Goal: Information Seeking & Learning: Check status

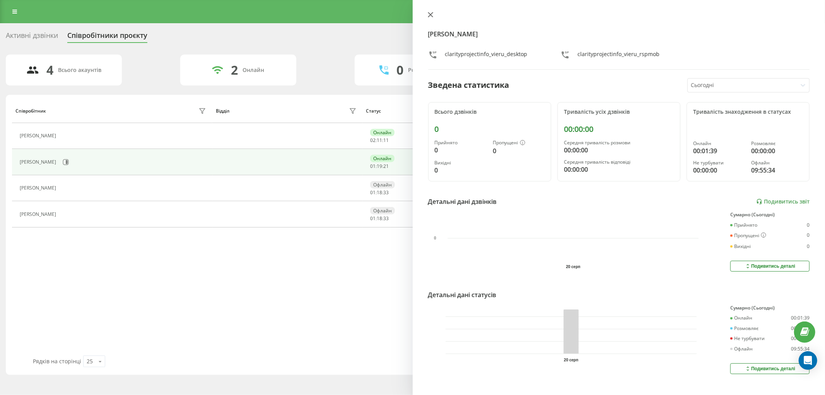
click at [428, 14] on icon at bounding box center [430, 14] width 5 height 5
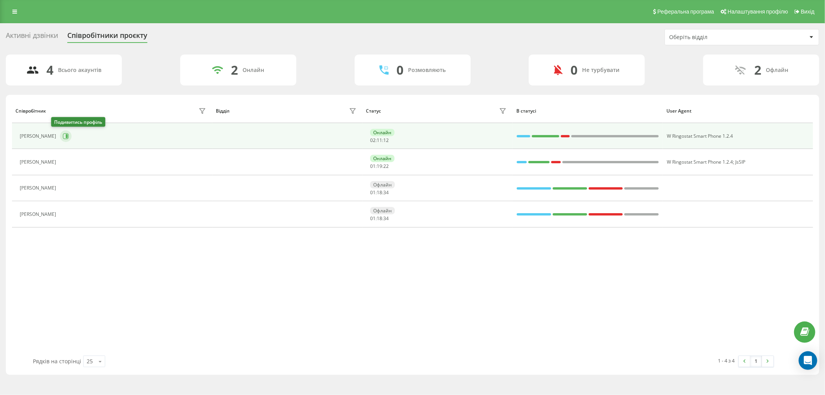
click at [63, 138] on icon at bounding box center [66, 136] width 6 height 6
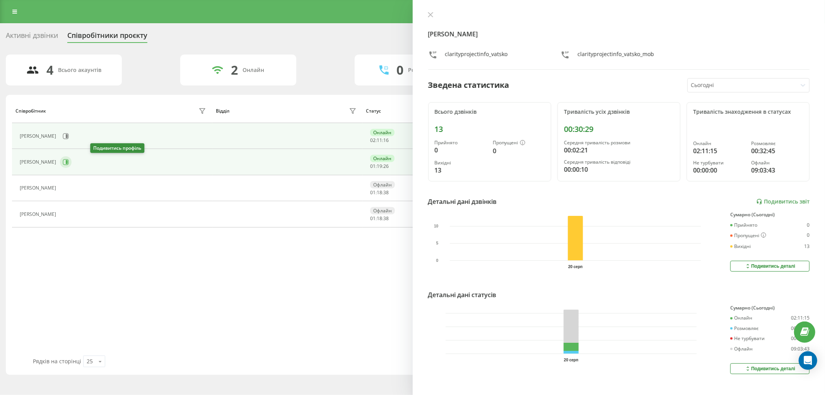
click at [69, 160] on icon at bounding box center [66, 162] width 6 height 6
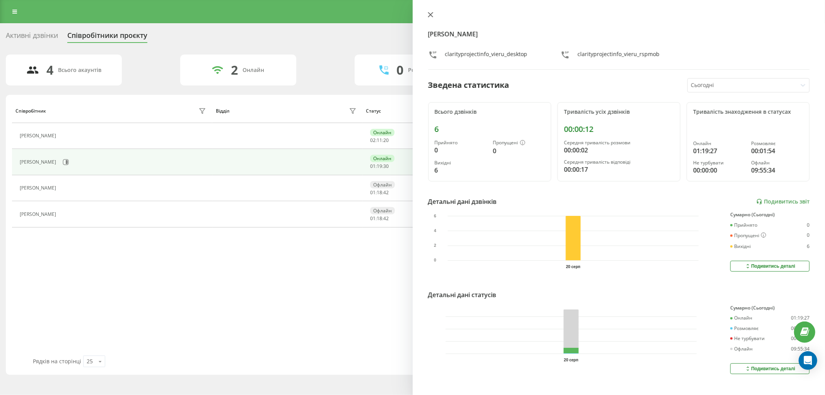
click at [433, 15] on button at bounding box center [430, 15] width 10 height 7
click at [427, 12] on button at bounding box center [430, 15] width 10 height 7
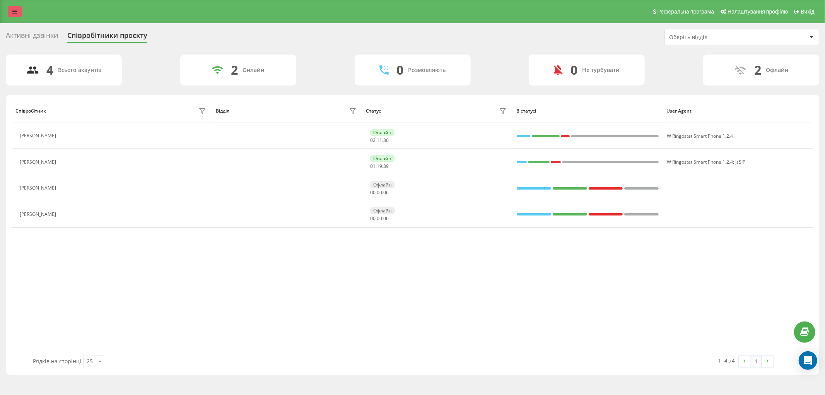
click at [12, 14] on link at bounding box center [15, 11] width 14 height 11
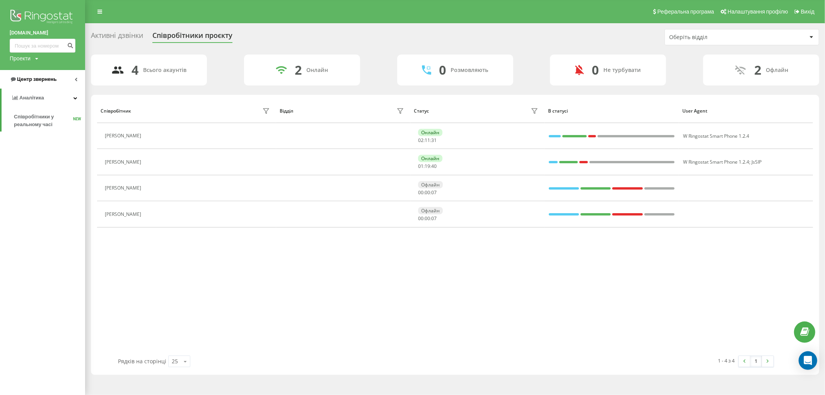
click at [36, 77] on span "Центр звернень" at bounding box center [36, 79] width 39 height 6
click at [39, 93] on link "Журнал дзвінків" at bounding box center [49, 98] width 71 height 14
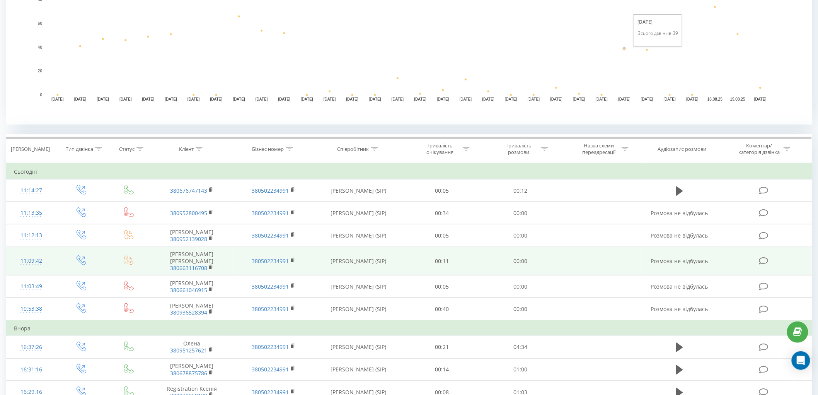
scroll to position [215, 0]
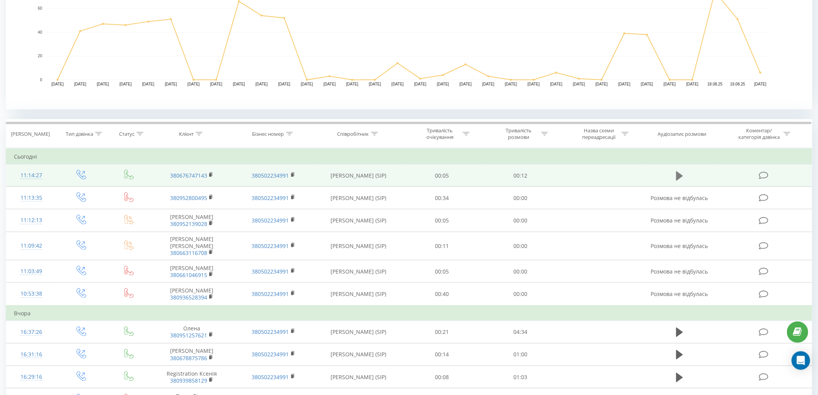
click at [680, 177] on icon at bounding box center [679, 175] width 7 height 9
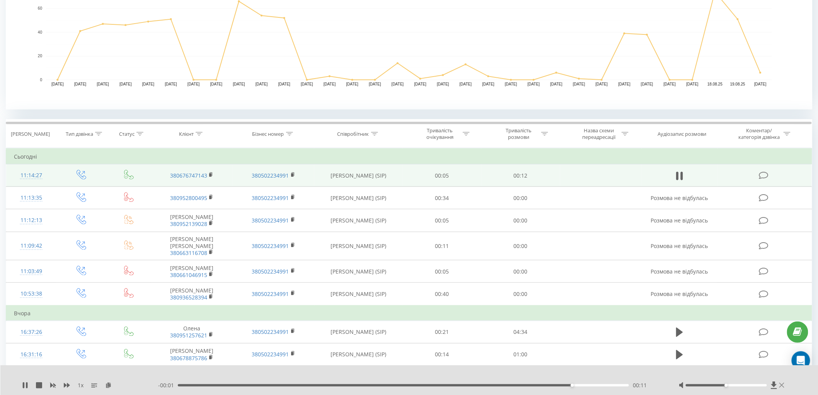
click at [782, 382] on icon at bounding box center [781, 385] width 5 height 6
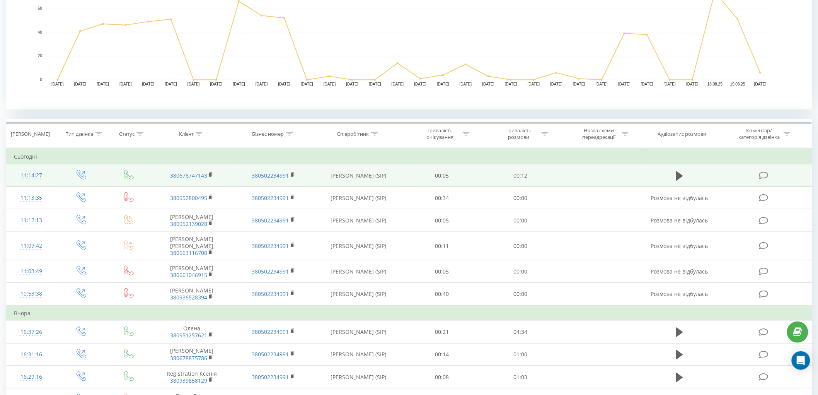
scroll to position [0, 0]
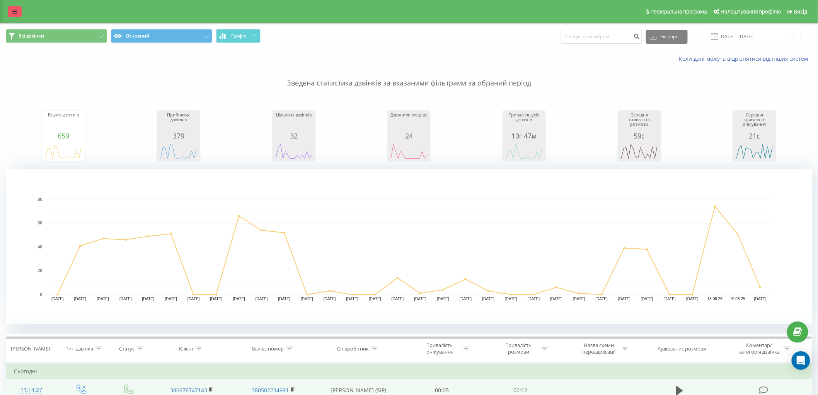
click at [15, 14] on icon at bounding box center [14, 11] width 5 height 5
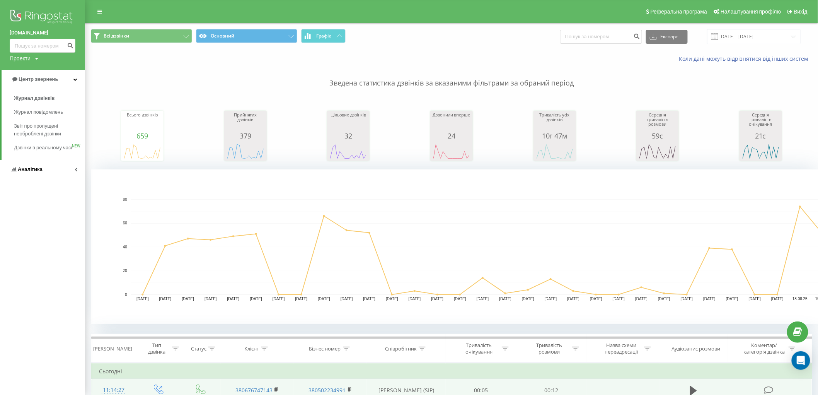
click at [46, 173] on link "Аналiтика" at bounding box center [42, 169] width 85 height 19
click at [49, 122] on span "Співробітники у реальному часі" at bounding box center [43, 120] width 59 height 15
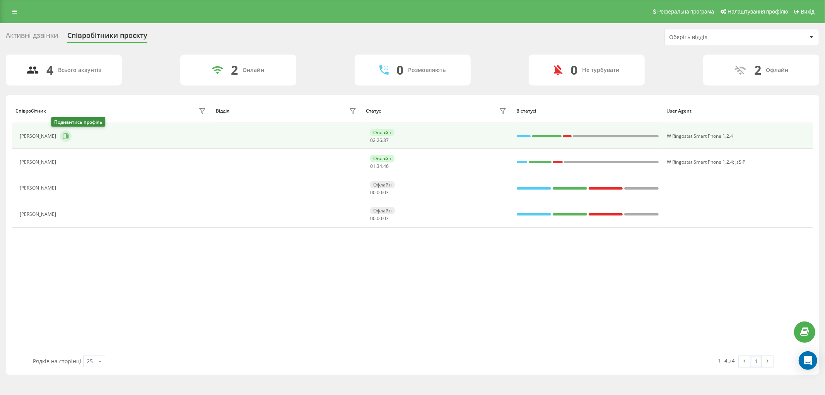
click at [63, 139] on icon at bounding box center [66, 136] width 6 height 6
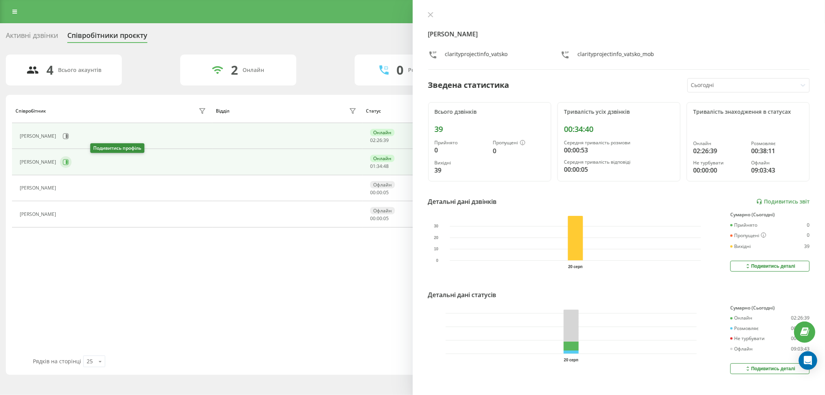
click at [69, 162] on icon at bounding box center [66, 162] width 6 height 6
